Goal: Task Accomplishment & Management: Manage account settings

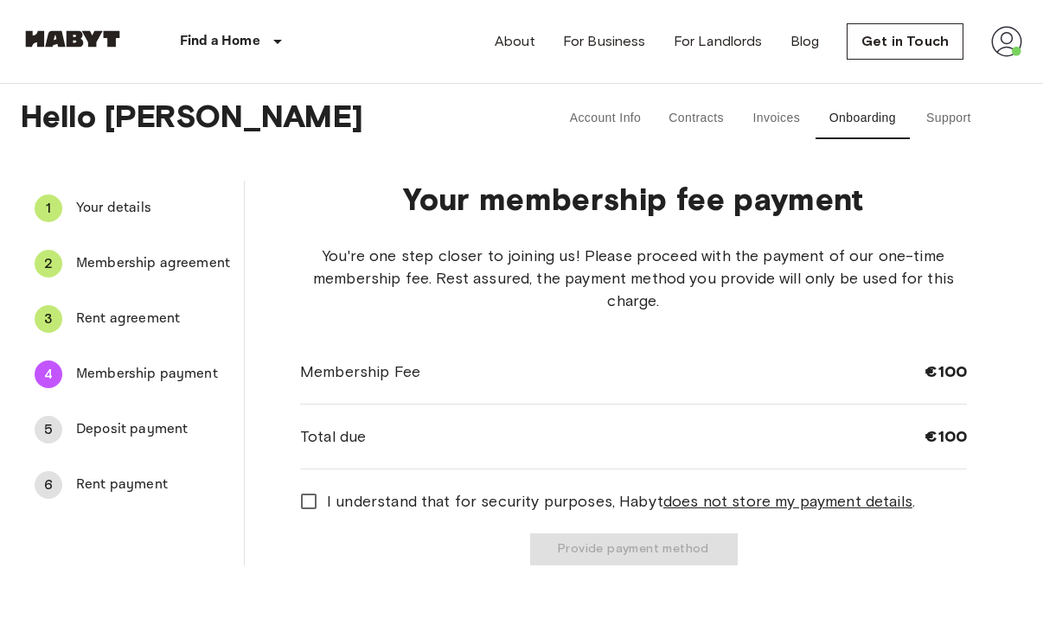
click at [121, 315] on span "Rent agreement" at bounding box center [153, 319] width 154 height 21
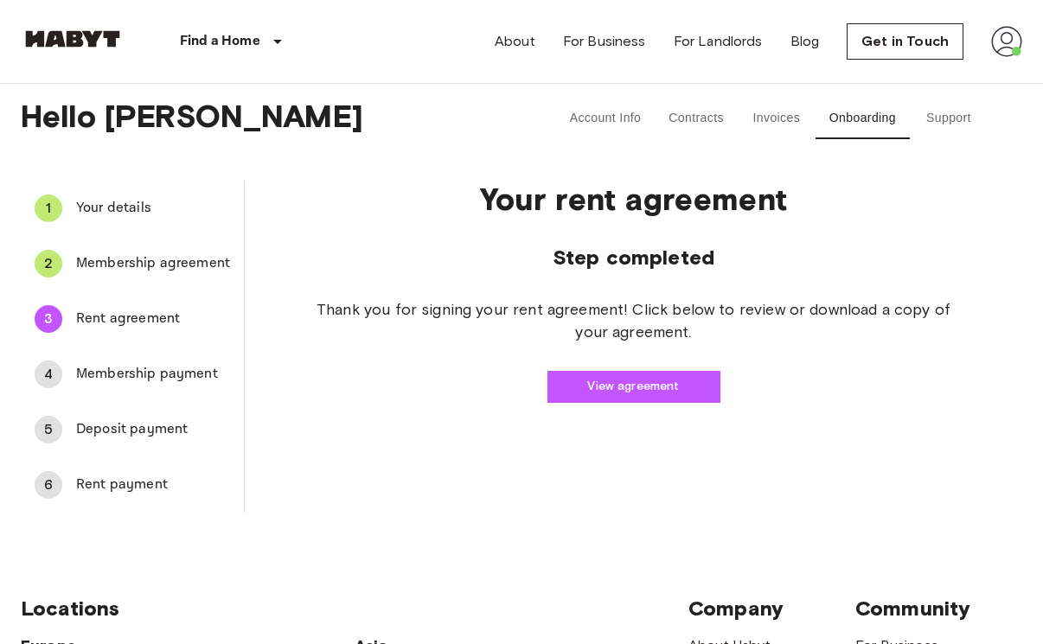
click at [580, 379] on link "View agreement" at bounding box center [633, 387] width 173 height 32
